Goal: Find contact information: Find contact information

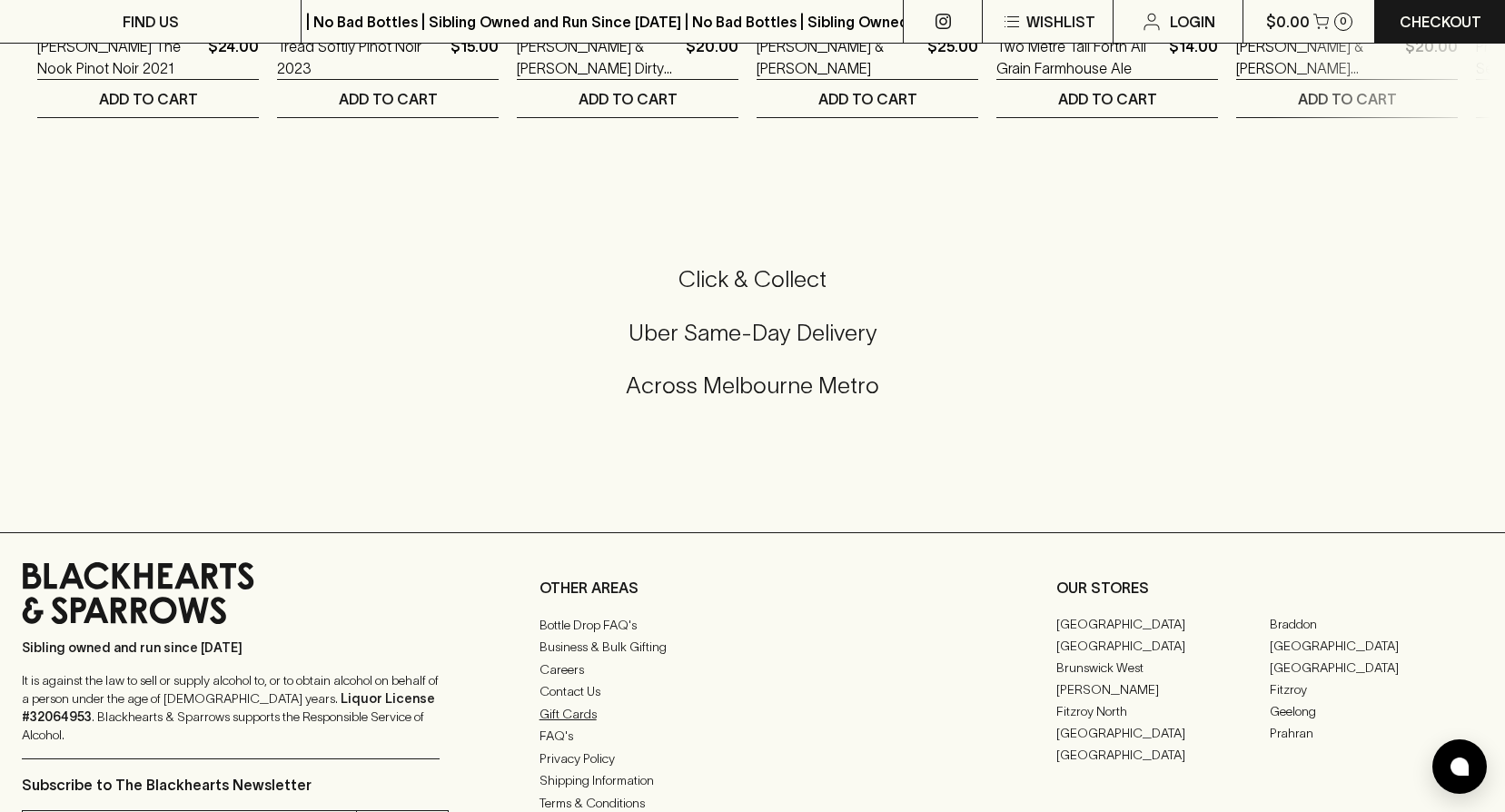
scroll to position [4358, 0]
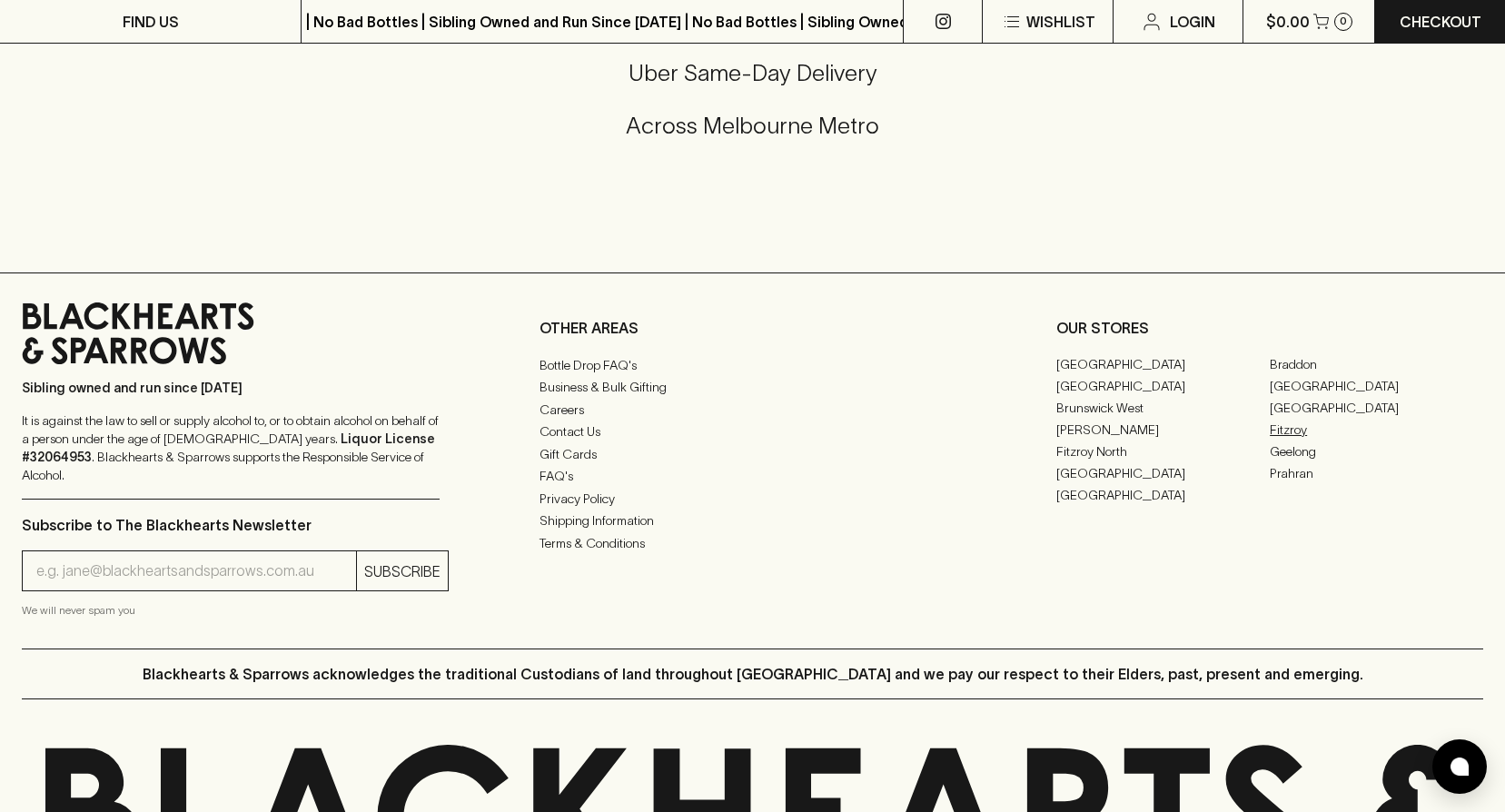
click at [1292, 441] on link "Fitzroy" at bounding box center [1377, 430] width 213 height 22
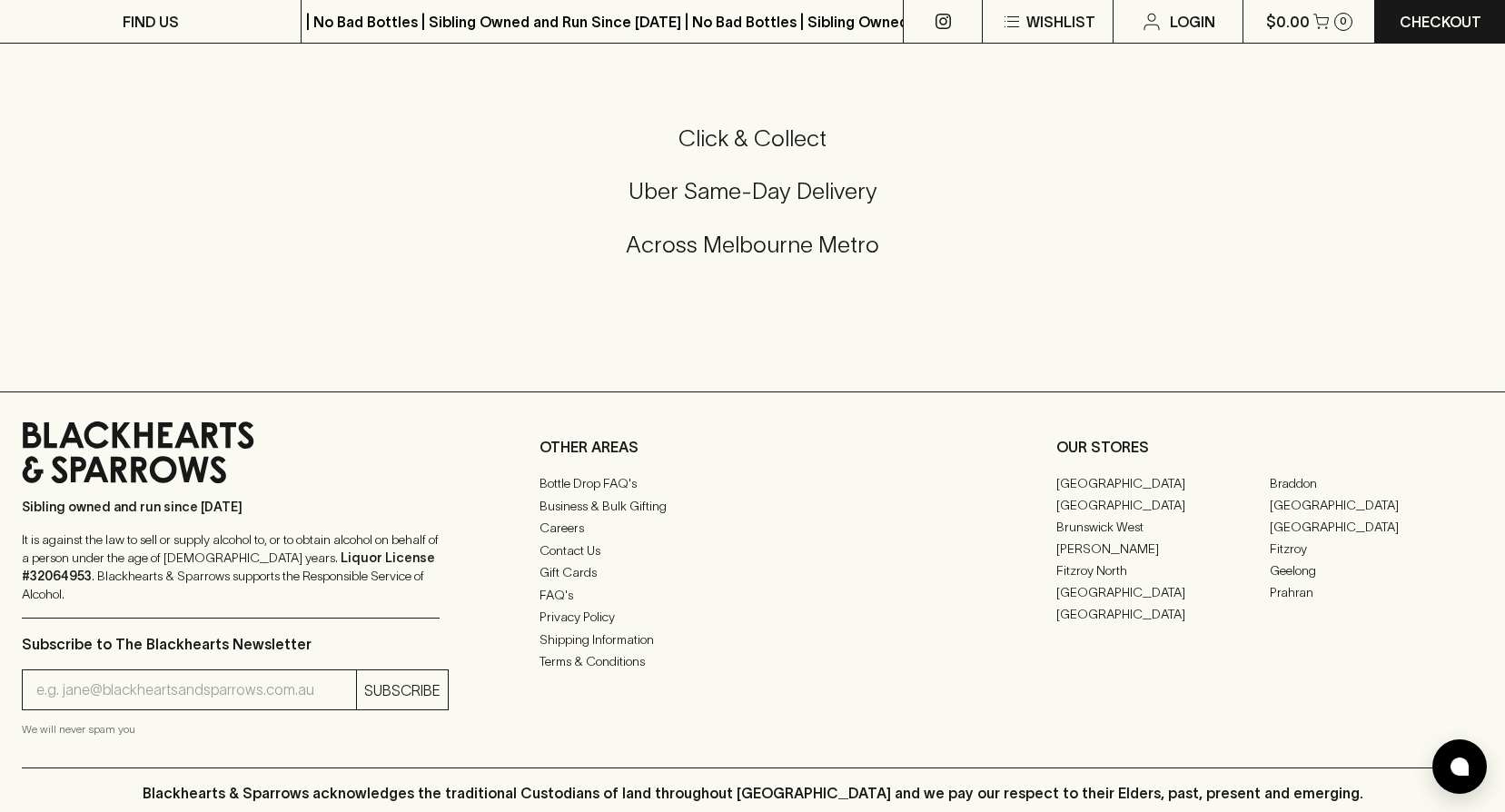
scroll to position [635, 0]
click at [579, 556] on link "Contact Us" at bounding box center [753, 549] width 427 height 22
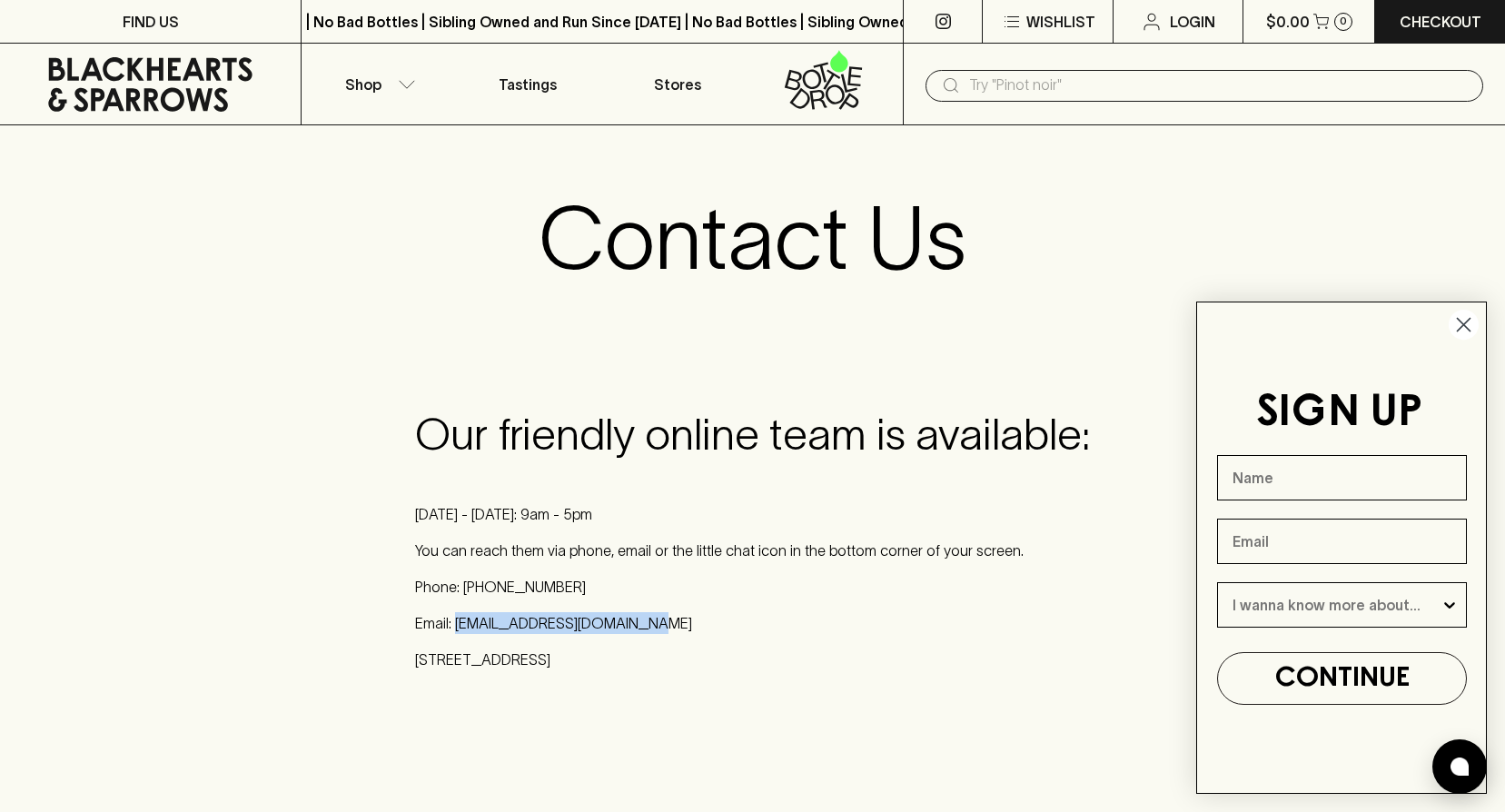
drag, startPoint x: 648, startPoint y: 616, endPoint x: 456, endPoint y: 621, distance: 192.1
click at [456, 621] on p "Email: [EMAIL_ADDRESS][DOMAIN_NAME]" at bounding box center [752, 623] width 675 height 22
copy p "[EMAIL_ADDRESS][DOMAIN_NAME]"
click at [1462, 325] on circle "Close dialog" at bounding box center [1463, 324] width 30 height 30
